Goal: Task Accomplishment & Management: Use online tool/utility

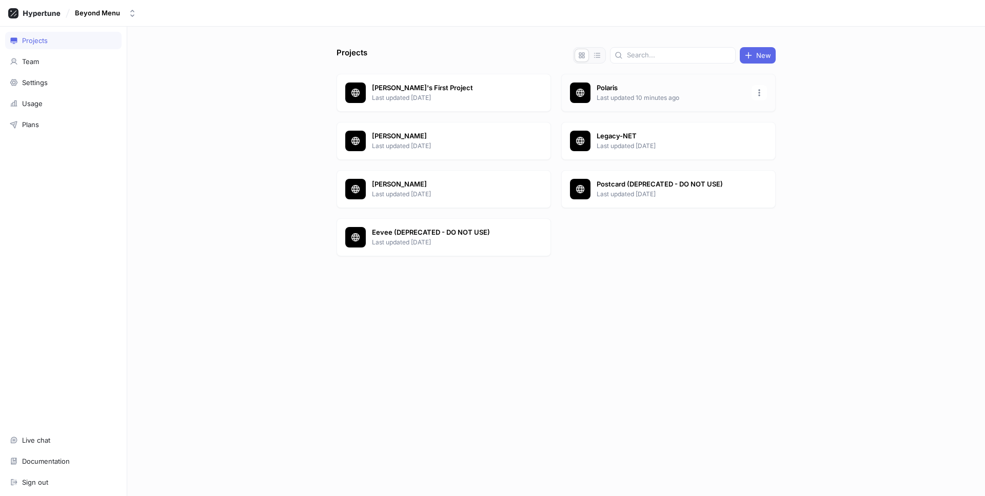
click at [610, 101] on p "Last updated 10 minutes ago" at bounding box center [670, 97] width 149 height 9
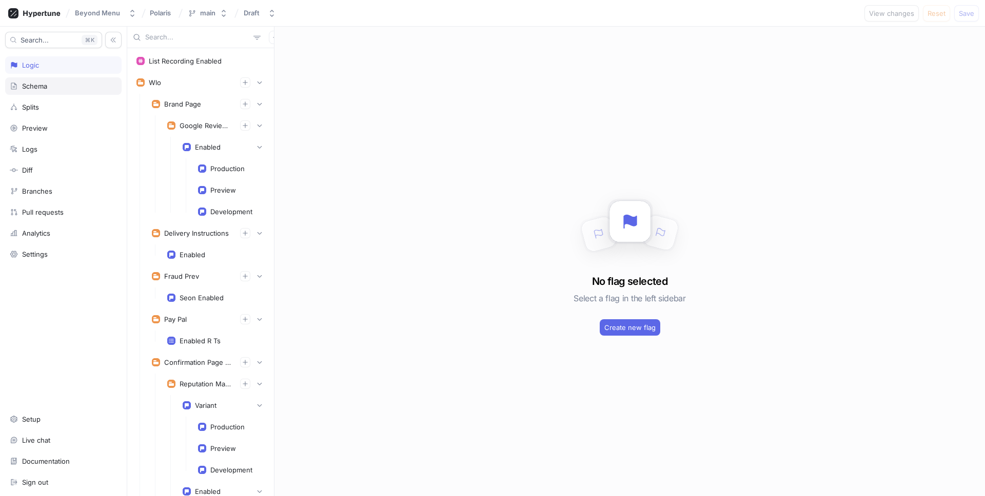
click at [46, 88] on div "Schema" at bounding box center [34, 86] width 25 height 8
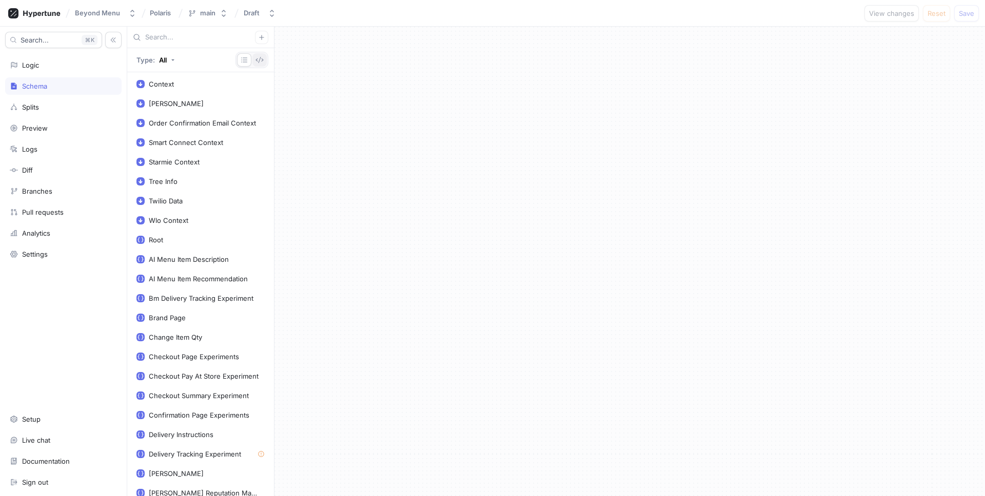
click at [260, 58] on icon "button" at bounding box center [260, 60] width 8 height 6
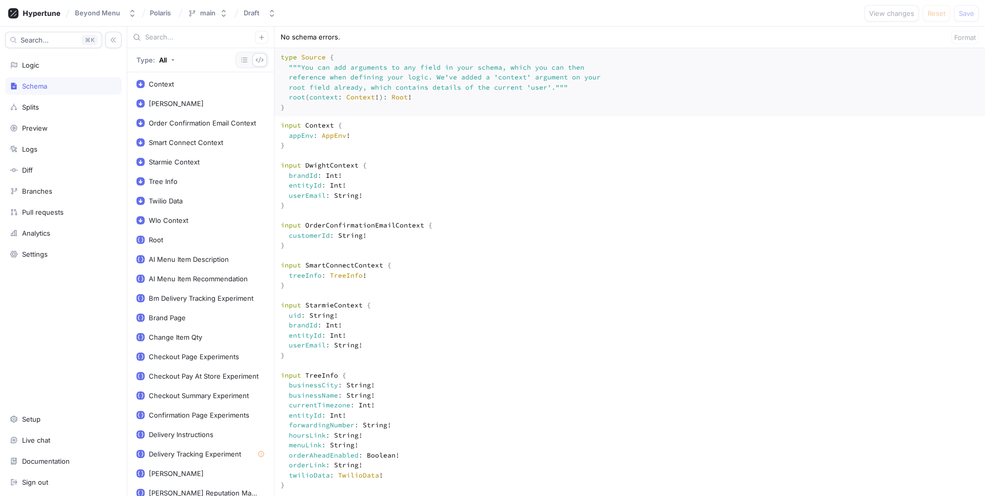
click at [473, 113] on textarea "type Source { """ You can add arguments to any field in your schema, which you …" at bounding box center [629, 82] width 710 height 68
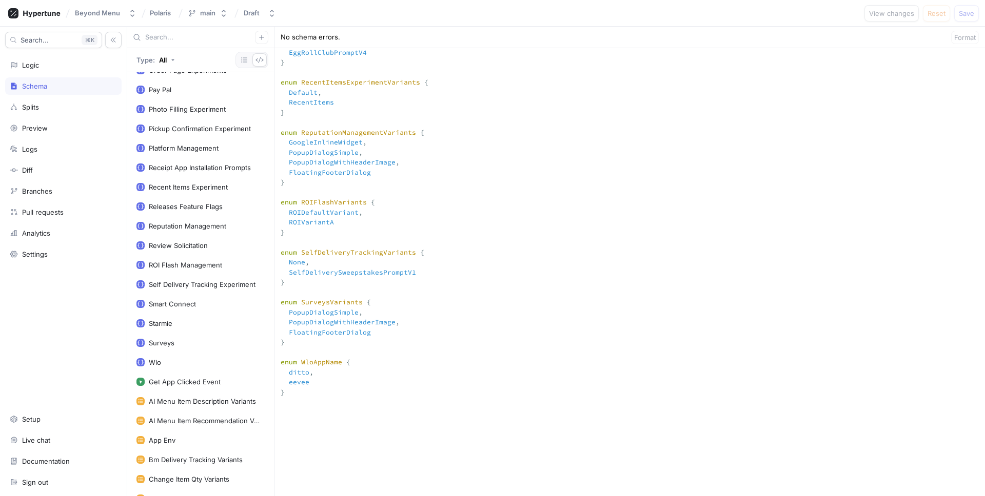
scroll to position [1003, 0]
